Goal: Task Accomplishment & Management: Manage account settings

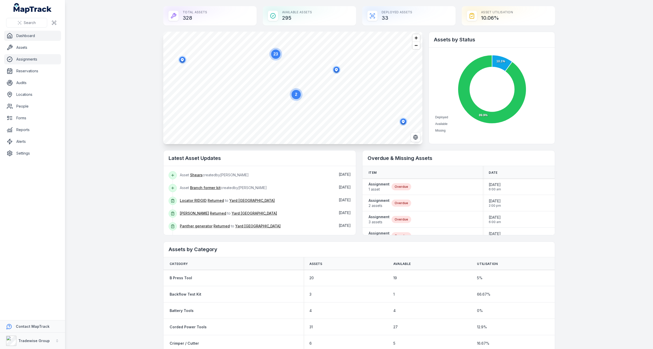
click at [34, 59] on link "Assignments" at bounding box center [32, 59] width 57 height 10
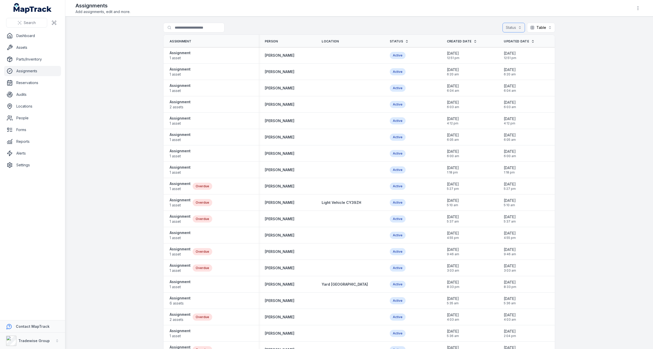
click at [514, 26] on button "Status" at bounding box center [514, 28] width 22 height 10
click at [491, 59] on div "Overdue" at bounding box center [497, 59] width 42 height 5
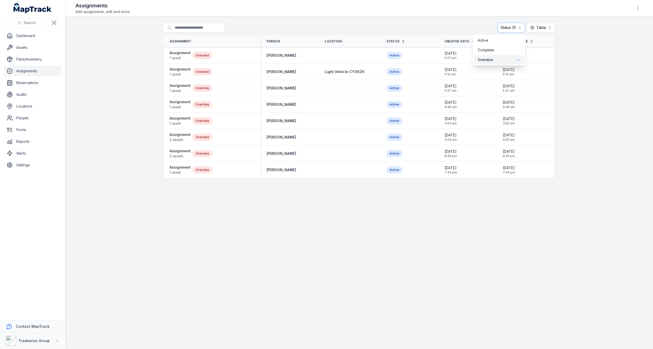
click at [481, 221] on main "Search for assignments Status (1) ******* Table ***** Assignment Person Locatio…" at bounding box center [359, 183] width 588 height 332
